Goal: Transaction & Acquisition: Purchase product/service

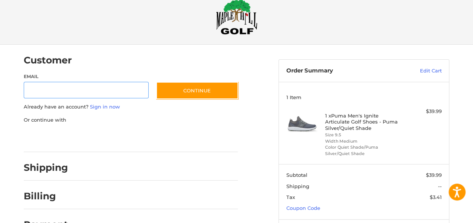
scroll to position [61, 0]
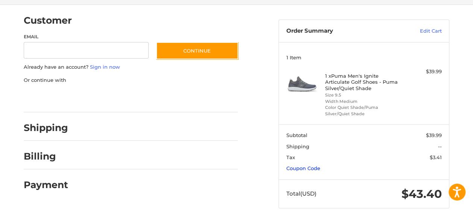
click at [320, 170] on link "Coupon Code" at bounding box center [303, 169] width 34 height 6
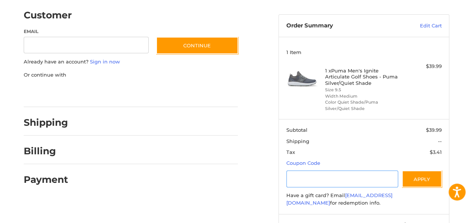
click at [350, 184] on input "Gift Certificate or Coupon Code" at bounding box center [342, 179] width 112 height 17
type input "**********"
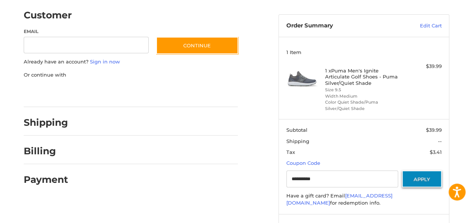
click at [416, 188] on button "Apply" at bounding box center [422, 179] width 40 height 17
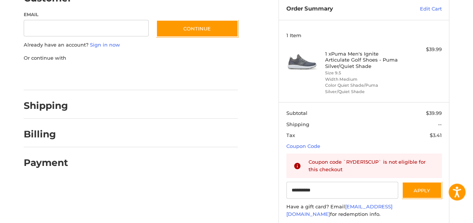
scroll to position [78, 0]
click at [49, 105] on h2 "Shipping" at bounding box center [46, 106] width 44 height 12
